Goal: Information Seeking & Learning: Learn about a topic

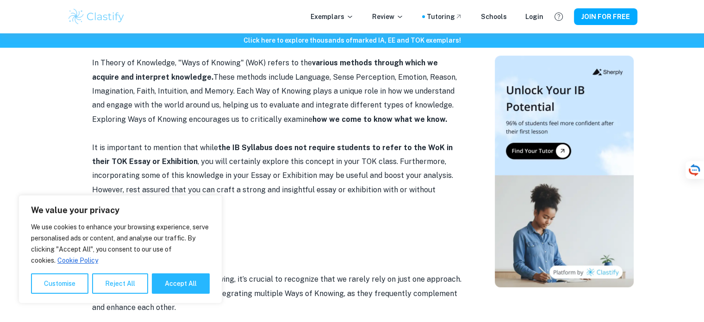
scroll to position [480, 0]
click at [176, 281] on button "Accept All" at bounding box center [181, 283] width 58 height 20
checkbox input "true"
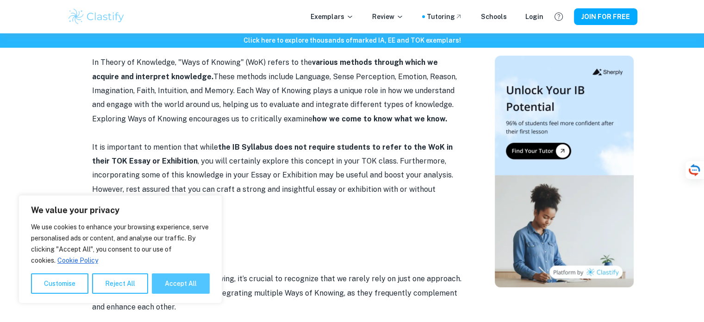
checkbox input "true"
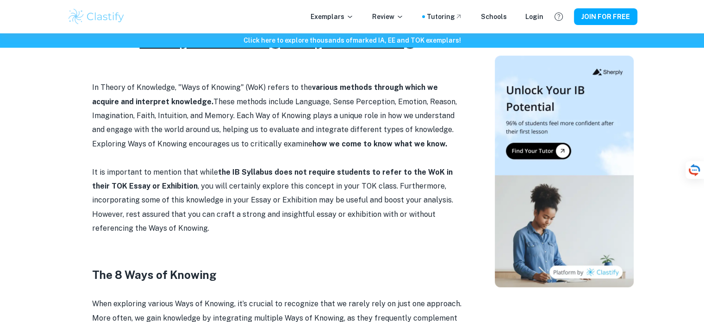
scroll to position [456, 0]
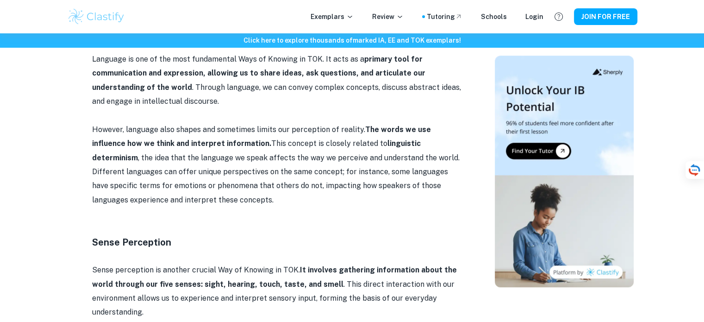
scroll to position [798, 0]
drag, startPoint x: 0, startPoint y: 0, endPoint x: 106, endPoint y: 208, distance: 233.6
click at [106, 208] on p at bounding box center [277, 214] width 371 height 14
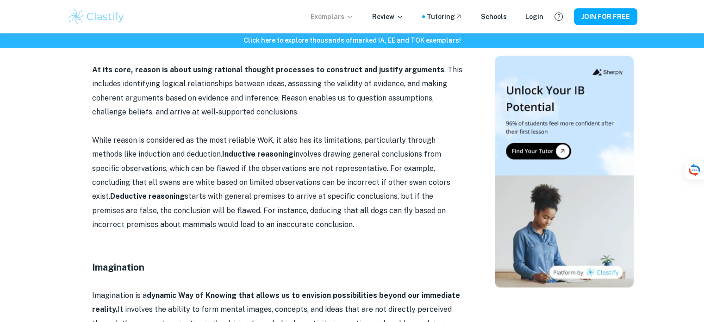
scroll to position [1517, 0]
